Goal: Task Accomplishment & Management: Manage account settings

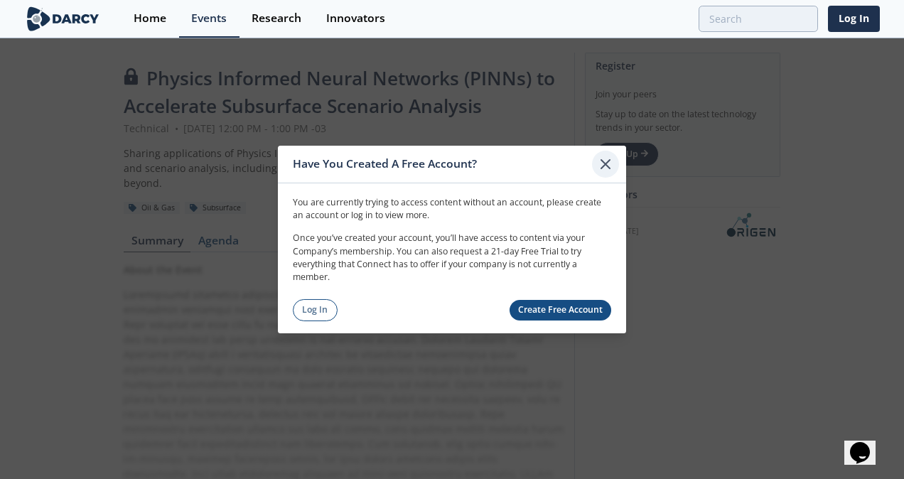
click at [607, 159] on icon at bounding box center [605, 164] width 17 height 17
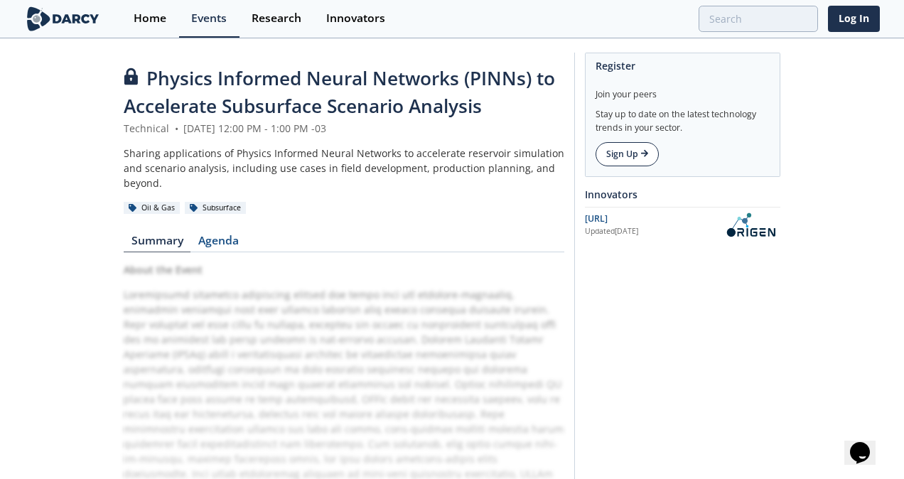
click at [630, 156] on link "Sign Up" at bounding box center [627, 154] width 63 height 24
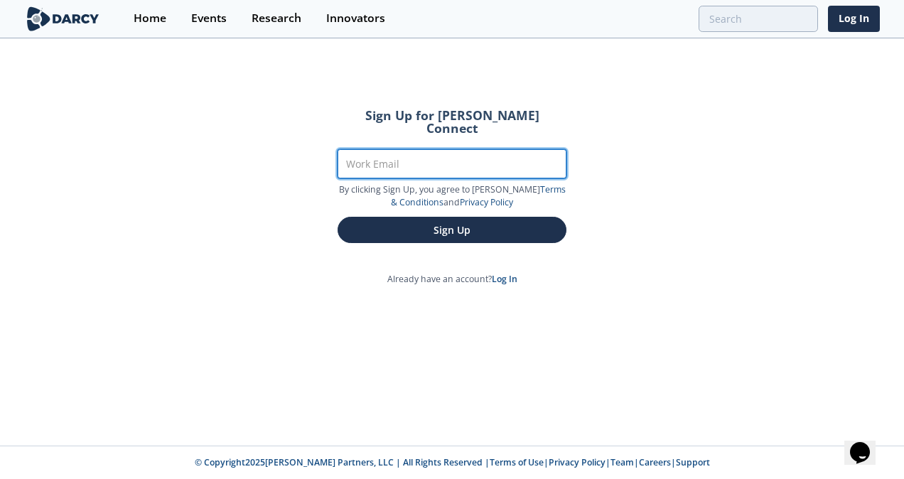
click at [456, 151] on input "Work Email" at bounding box center [452, 163] width 229 height 29
type input "[EMAIL_ADDRESS][DOMAIN_NAME]"
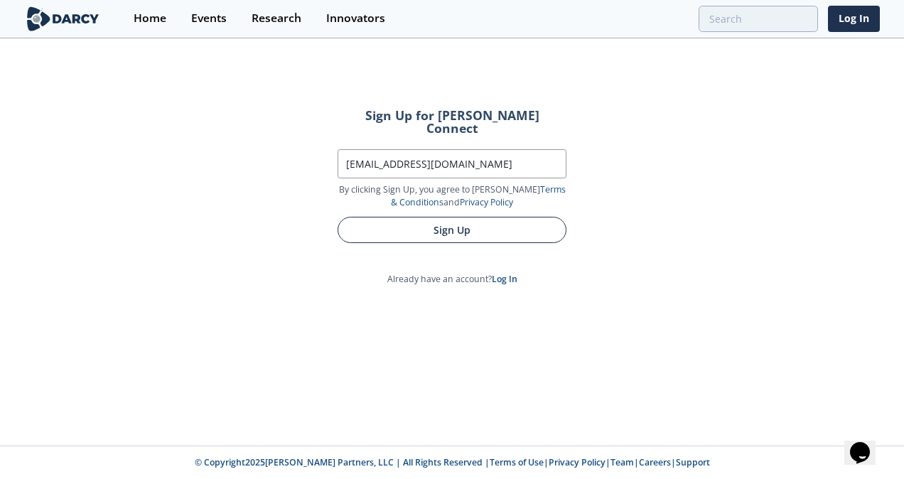
click at [476, 223] on button "Sign Up" at bounding box center [452, 230] width 229 height 26
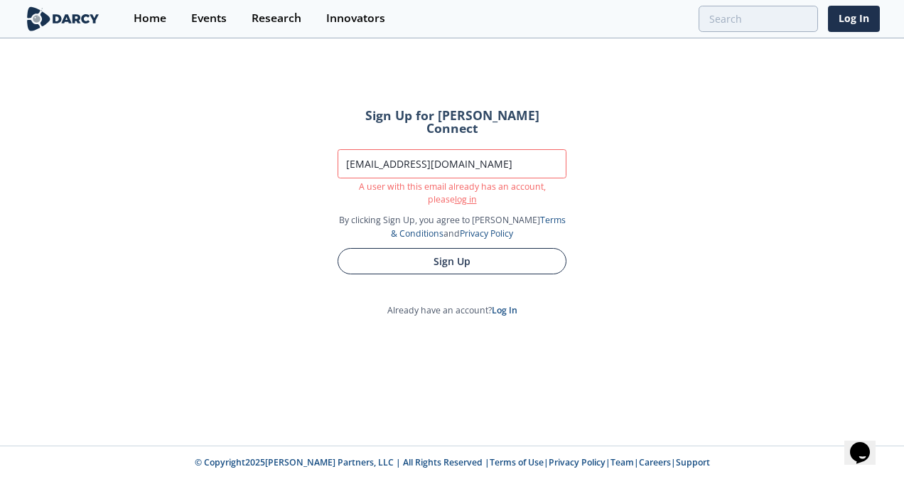
click at [481, 249] on button "Sign Up" at bounding box center [452, 261] width 229 height 26
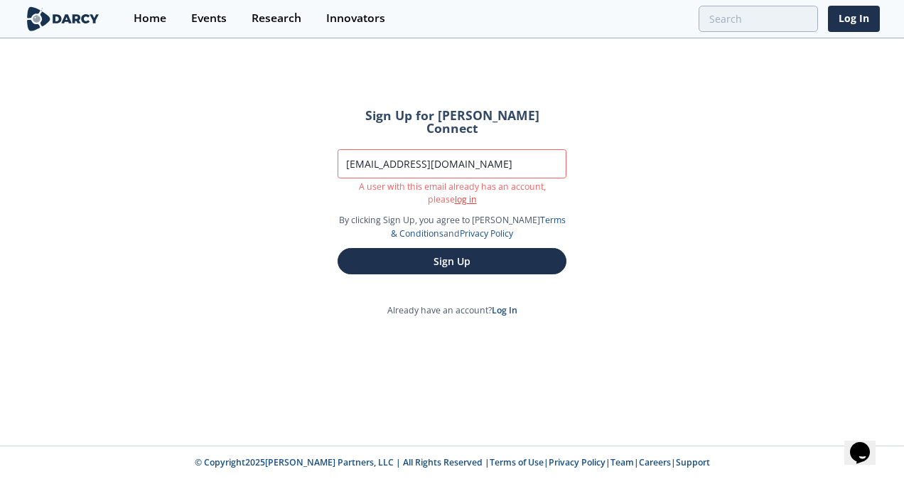
click at [455, 193] on link "log in" at bounding box center [466, 199] width 22 height 12
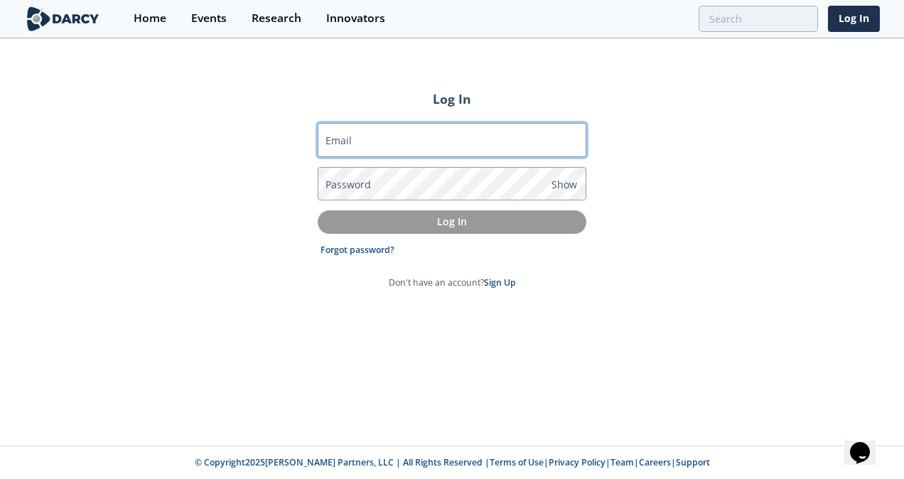
click at [436, 141] on input "Email" at bounding box center [452, 140] width 269 height 34
type input "[EMAIL_ADDRESS][DOMAIN_NAME]"
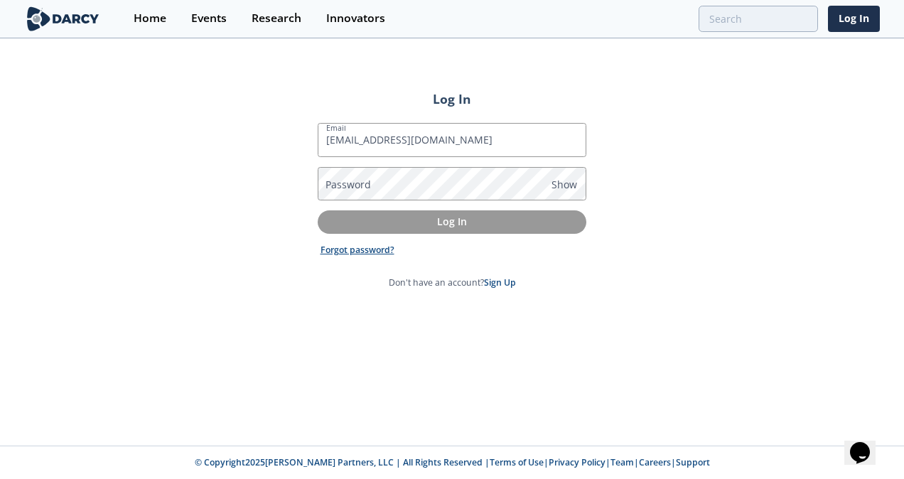
click at [367, 246] on link "Forgot password?" at bounding box center [358, 250] width 74 height 13
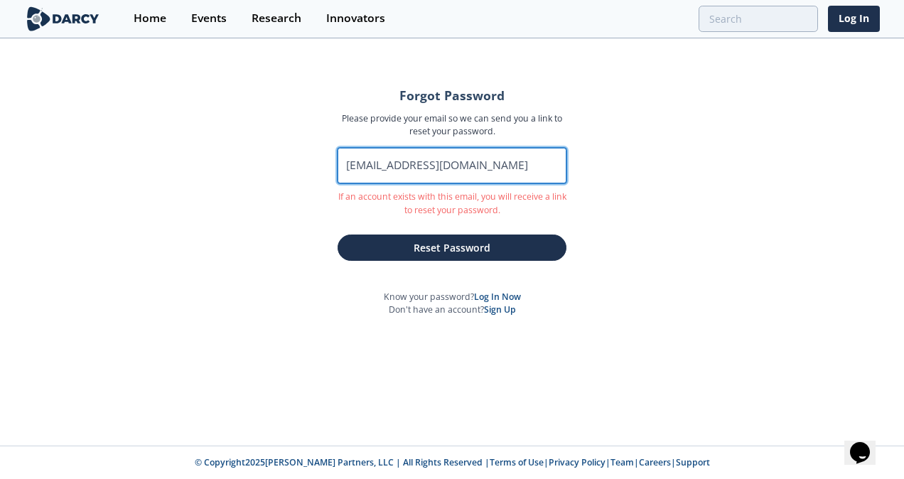
drag, startPoint x: 492, startPoint y: 172, endPoint x: 319, endPoint y: 176, distance: 172.8
click at [319, 176] on form "Forgot Password Please provide your email so we can send you a link to reset yo…" at bounding box center [452, 175] width 269 height 171
click at [523, 152] on input "[EMAIL_ADDRESS][DOMAIN_NAME]" at bounding box center [452, 166] width 229 height 36
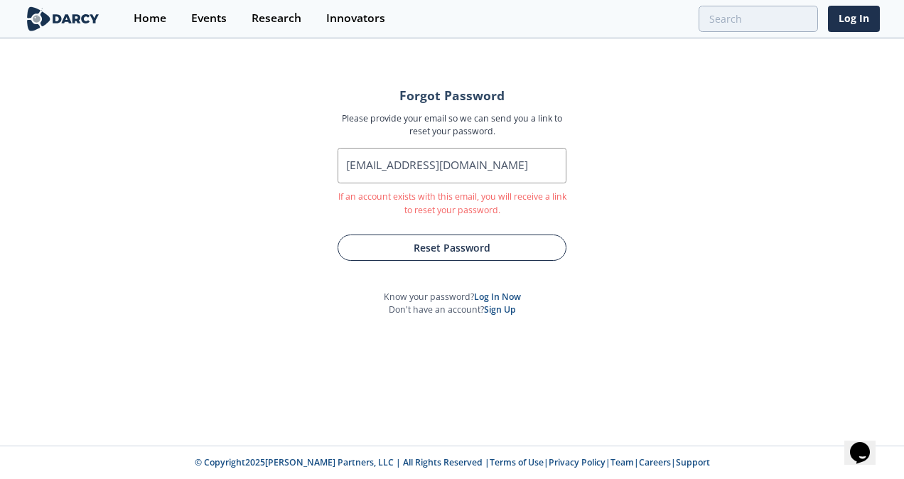
click at [475, 245] on button "Reset Password" at bounding box center [452, 248] width 229 height 26
